Goal: Find specific page/section: Find specific page/section

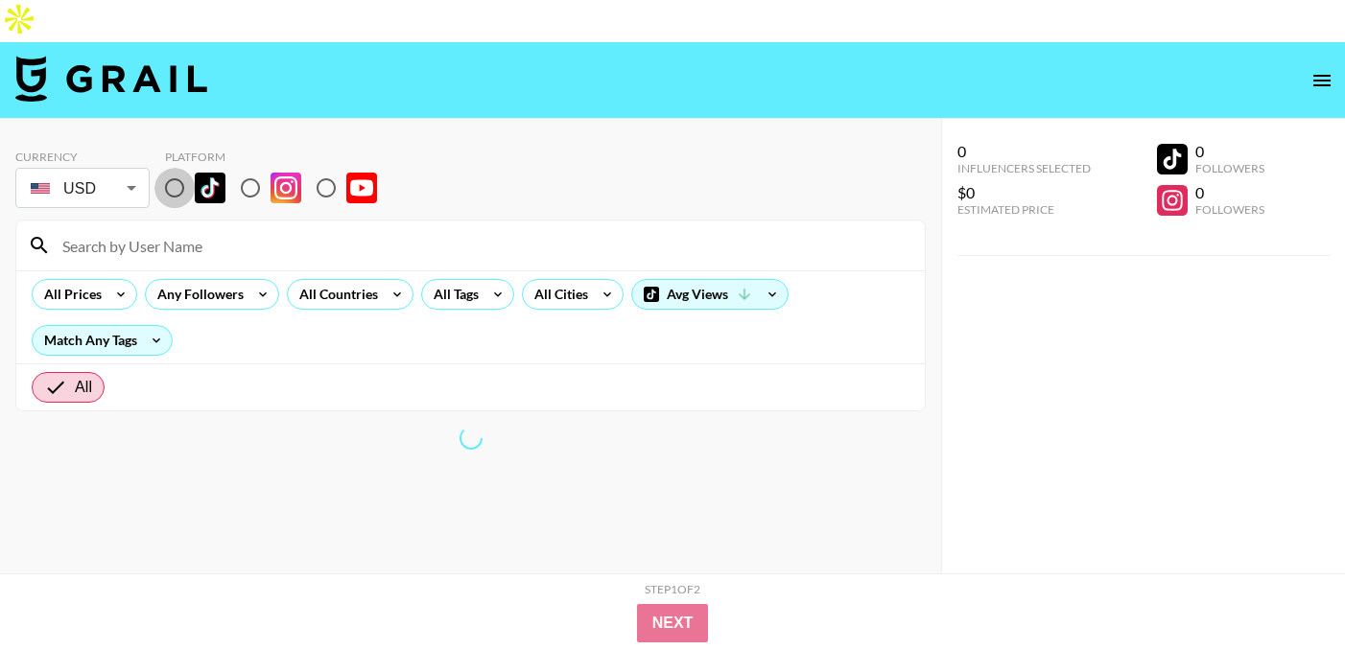
click at [176, 168] on input "radio" at bounding box center [174, 188] width 40 height 40
radio input "true"
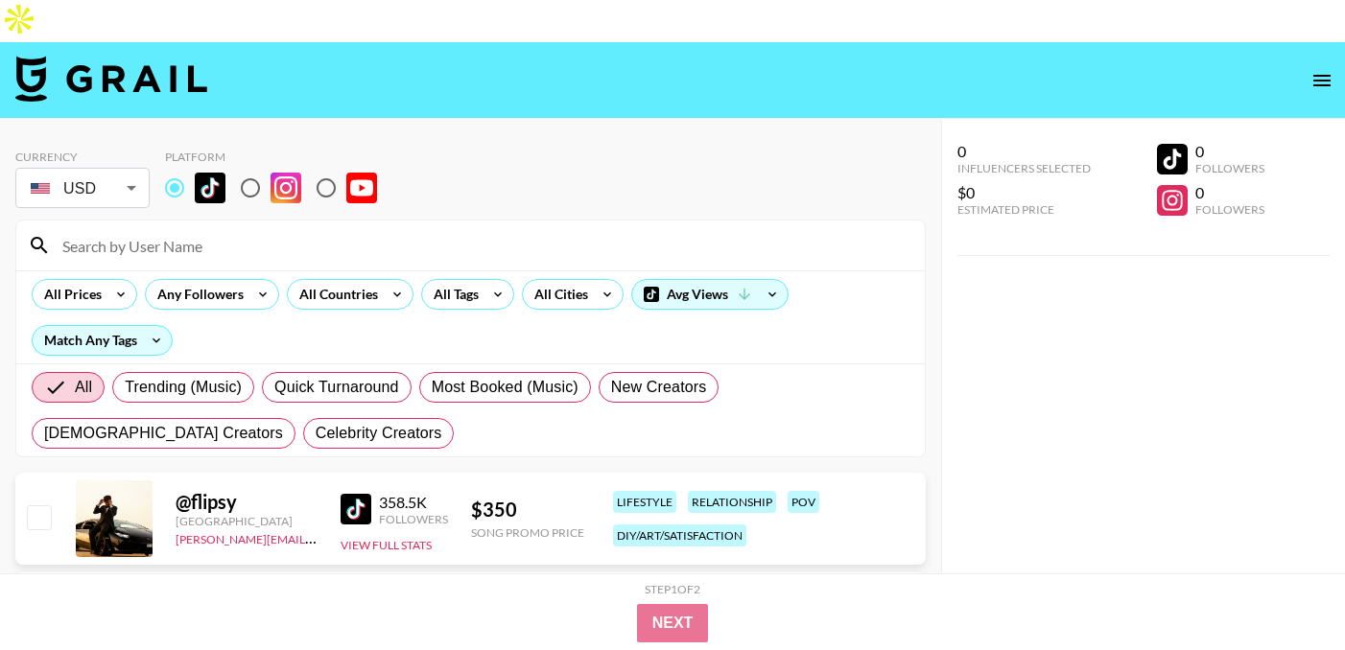
click at [178, 230] on input at bounding box center [482, 245] width 862 height 31
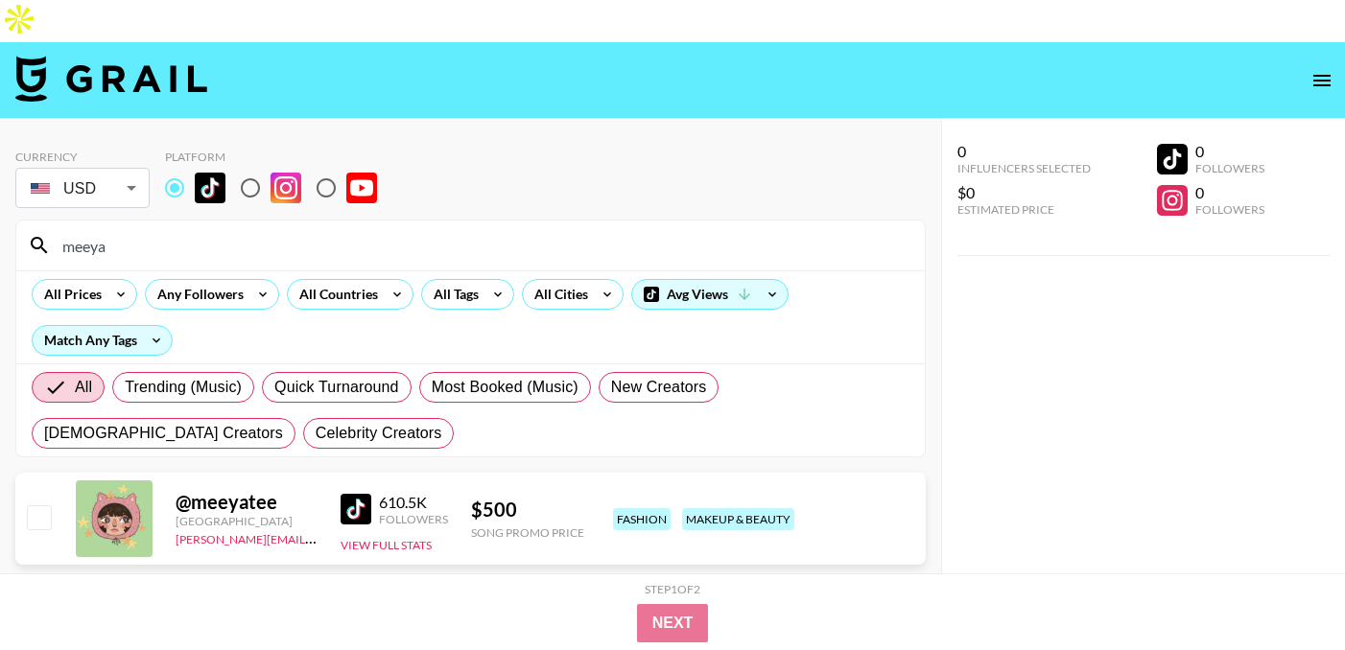
type input "meeya"
drag, startPoint x: 276, startPoint y: 465, endPoint x: 164, endPoint y: 464, distance: 112.2
click at [164, 473] on div "@ meeyatee [GEOGRAPHIC_DATA] [PERSON_NAME][EMAIL_ADDRESS][DOMAIN_NAME] 610.5K F…" at bounding box center [470, 519] width 910 height 92
copy div "@ meeyatee"
click at [908, 150] on div "Currency USD USD ​ Platform" at bounding box center [470, 181] width 910 height 62
